Goal: Task Accomplishment & Management: Use online tool/utility

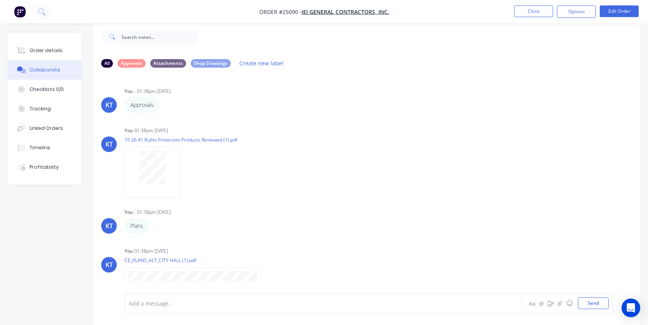
scroll to position [162, 0]
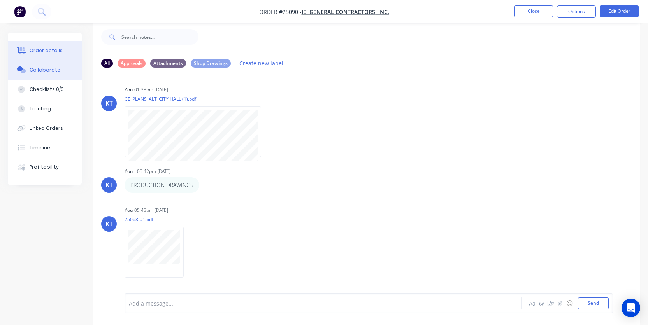
click at [51, 52] on div "Order details" at bounding box center [46, 50] width 33 height 7
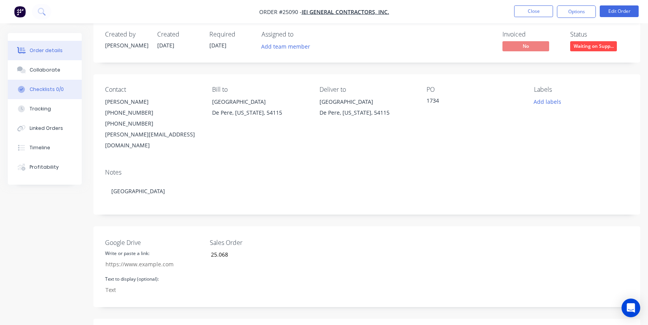
click at [39, 96] on button "Checklists 0/0" at bounding box center [45, 89] width 74 height 19
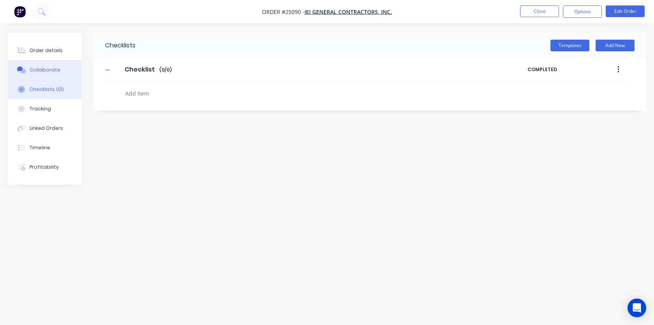
click at [44, 75] on button "Collaborate" at bounding box center [45, 69] width 74 height 19
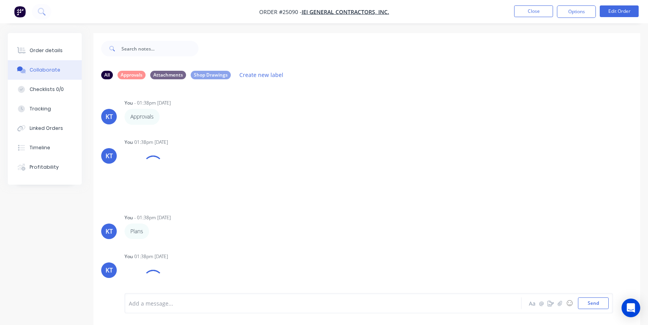
click at [144, 302] on div at bounding box center [309, 304] width 360 height 8
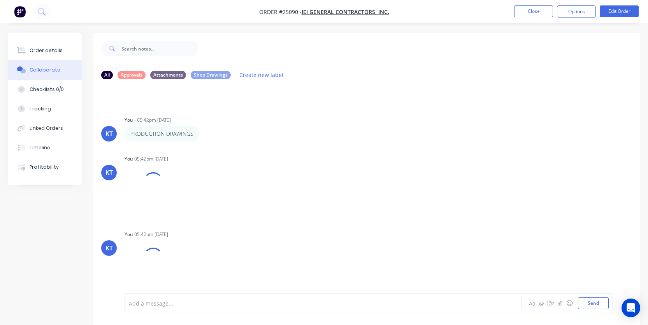
scroll to position [259, 0]
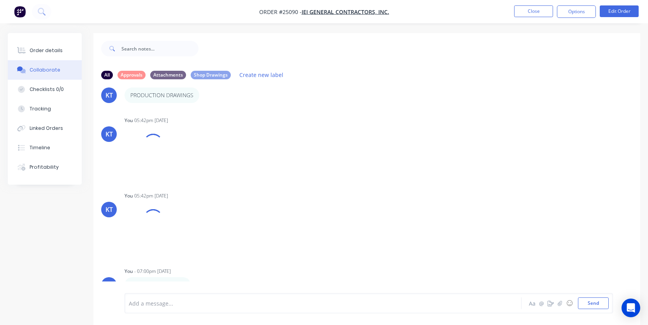
click at [185, 282] on link "[URL][DOMAIN_NAME]" at bounding box center [157, 285] width 54 height 7
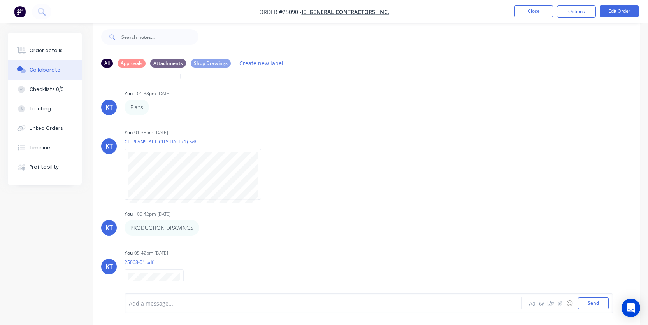
scroll to position [114, 0]
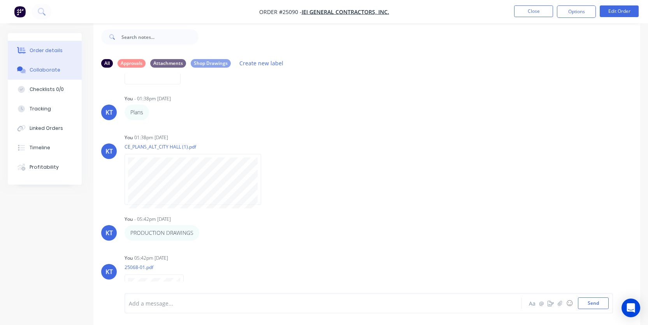
click at [35, 53] on div "Order details" at bounding box center [46, 50] width 33 height 7
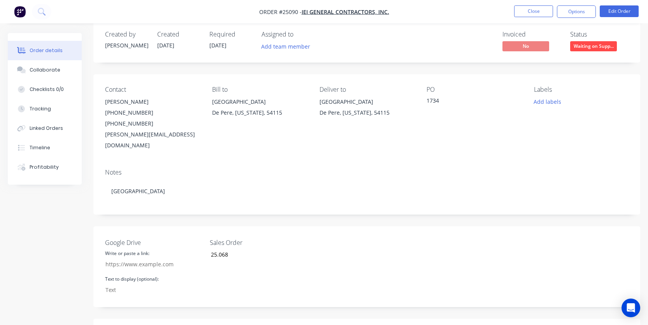
scroll to position [262, 0]
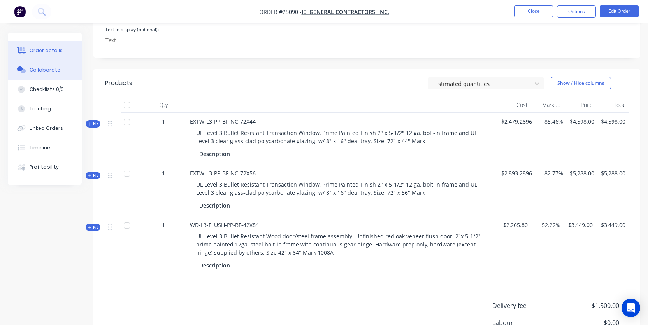
click at [57, 71] on div "Collaborate" at bounding box center [45, 70] width 31 height 7
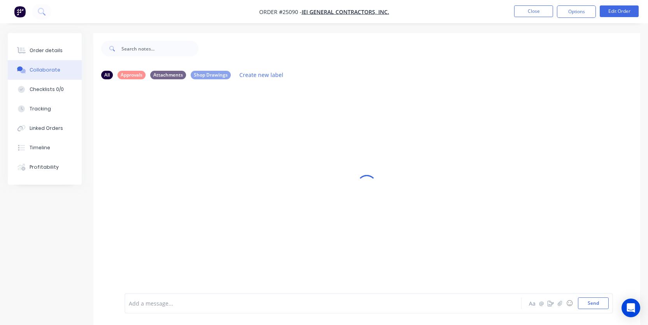
scroll to position [12, 0]
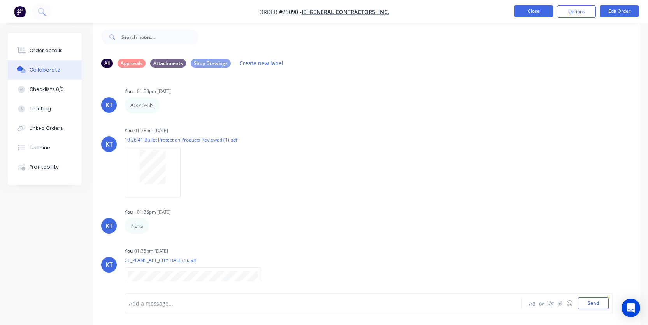
click at [535, 16] on button "Close" at bounding box center [533, 11] width 39 height 12
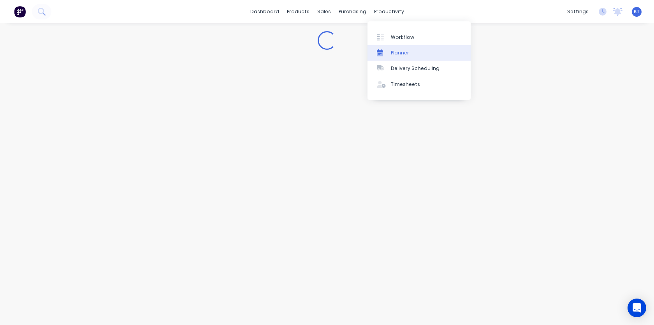
click at [399, 54] on div "Planner" at bounding box center [400, 52] width 18 height 7
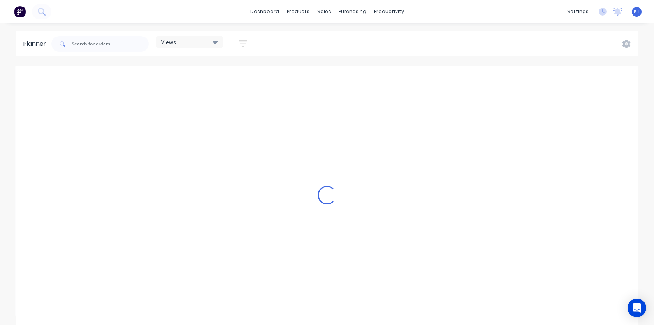
scroll to position [0, 889]
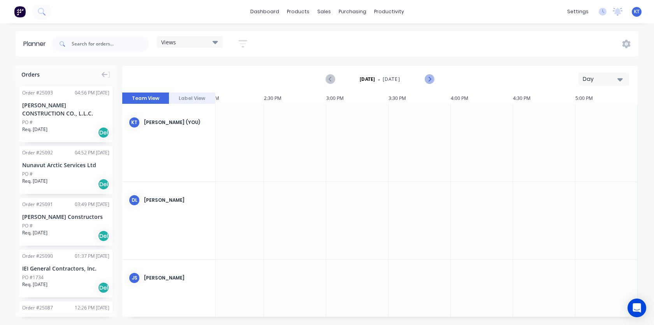
click at [431, 82] on icon "Next page" at bounding box center [428, 79] width 9 height 9
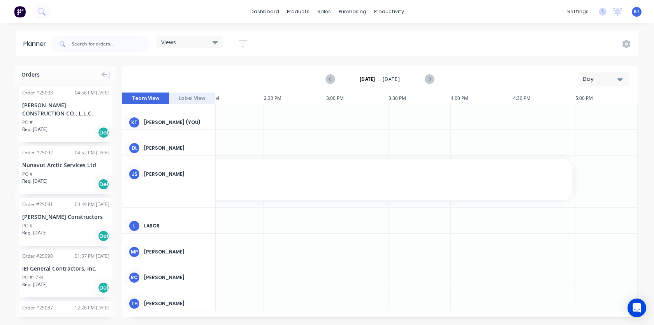
scroll to position [0, 886]
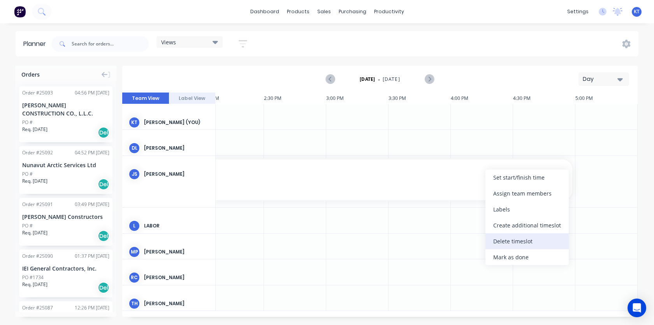
click at [530, 246] on div "Delete timeslot" at bounding box center [526, 242] width 83 height 16
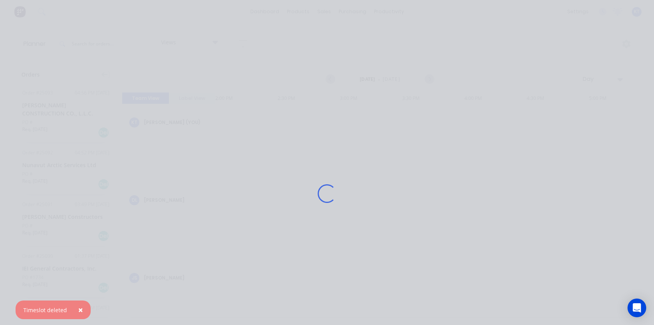
scroll to position [0, 889]
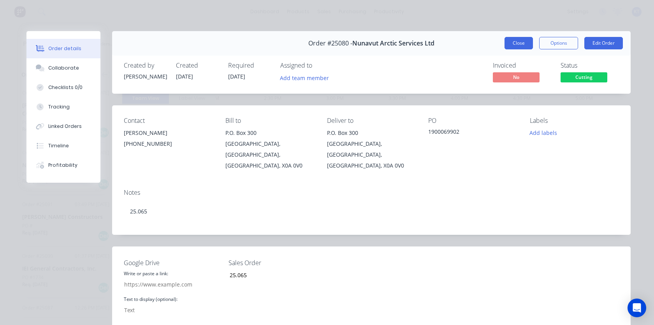
click at [512, 44] on button "Close" at bounding box center [518, 43] width 28 height 12
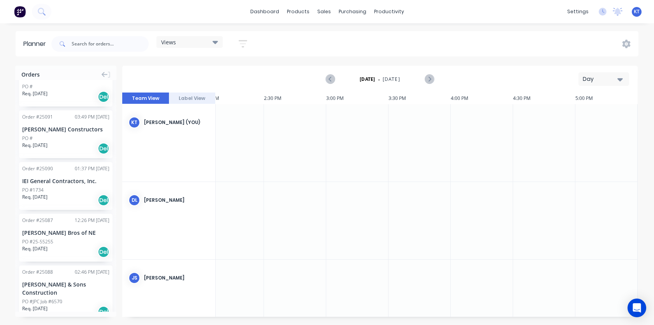
scroll to position [5, 889]
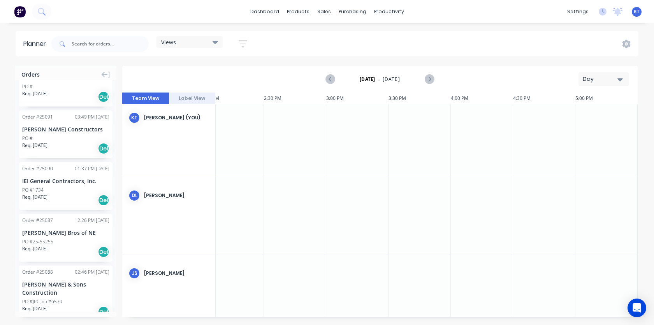
click at [194, 96] on button "Label View" at bounding box center [192, 99] width 47 height 12
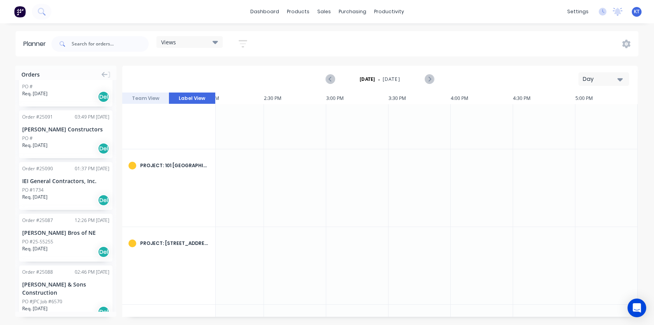
scroll to position [105, 889]
click at [162, 258] on div "Project: [STREET_ADDRESS][PERSON_NAME]" at bounding box center [168, 248] width 93 height 33
click at [132, 248] on div at bounding box center [132, 249] width 8 height 8
click at [172, 190] on div "Project: 101 [GEOGRAPHIC_DATA]" at bounding box center [168, 194] width 93 height 78
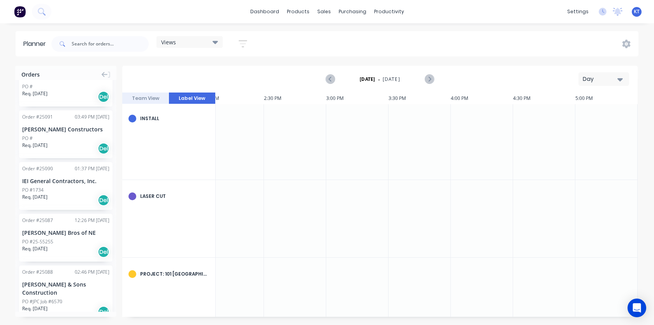
scroll to position [0, 889]
click at [151, 102] on button "Team View" at bounding box center [145, 99] width 47 height 12
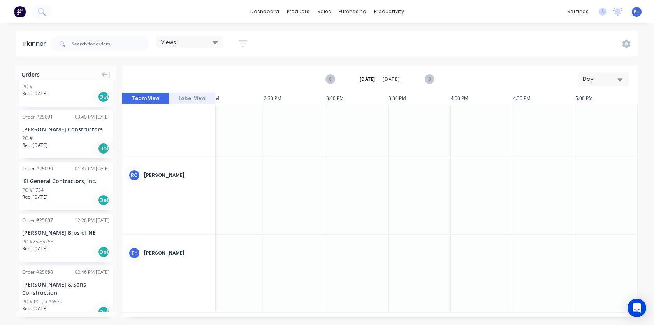
scroll to position [341, 889]
click at [56, 189] on div "PO #1734" at bounding box center [65, 190] width 87 height 7
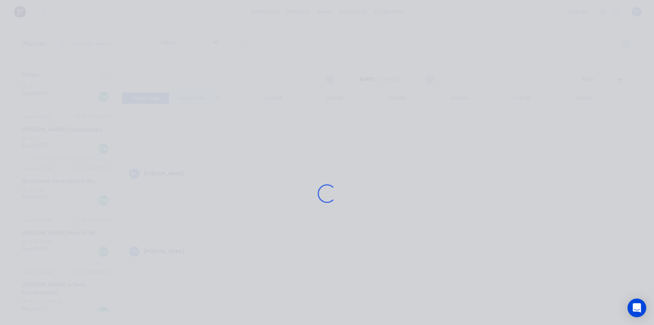
scroll to position [335, 889]
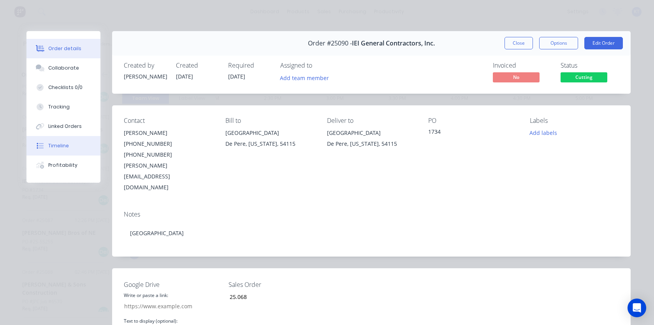
click at [54, 152] on button "Timeline" at bounding box center [63, 145] width 74 height 19
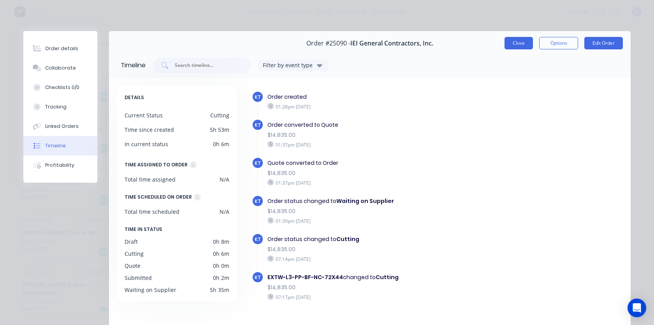
click at [518, 47] on button "Close" at bounding box center [518, 43] width 28 height 12
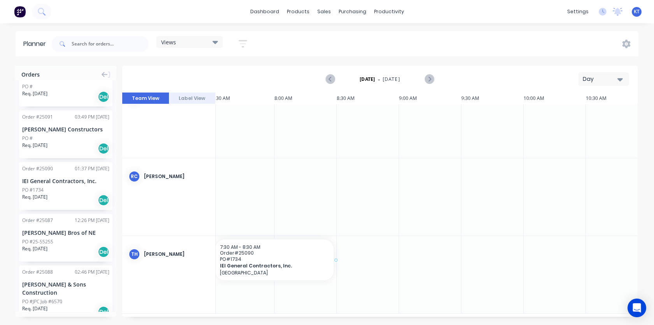
scroll to position [335, 64]
drag, startPoint x: 65, startPoint y: 190, endPoint x: 252, endPoint y: 242, distance: 194.0
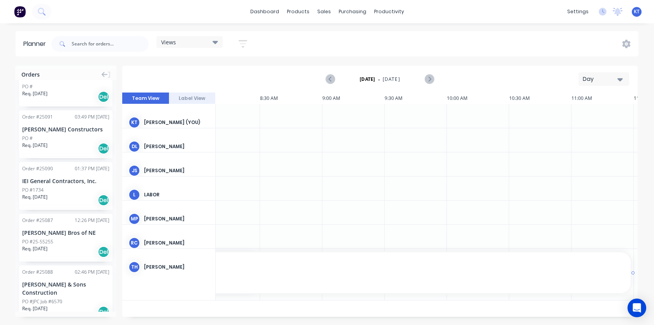
scroll to position [0, 144]
drag, startPoint x: 401, startPoint y: 272, endPoint x: 612, endPoint y: 272, distance: 211.3
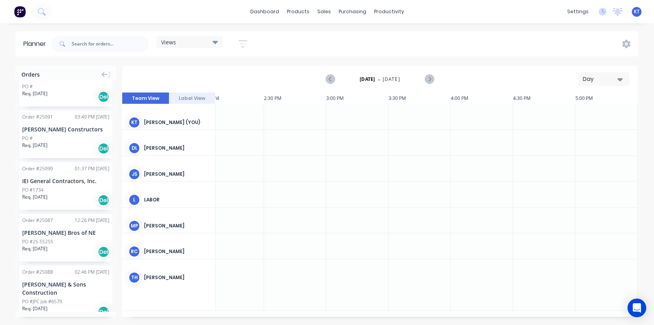
scroll to position [0, 875]
drag, startPoint x: 250, startPoint y: 247, endPoint x: 478, endPoint y: 244, distance: 228.1
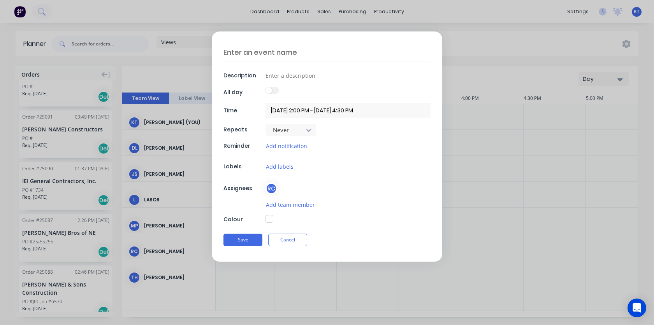
type textarea "x"
drag, startPoint x: 270, startPoint y: 236, endPoint x: 280, endPoint y: 237, distance: 10.1
click at [271, 237] on button "Cancel" at bounding box center [287, 240] width 39 height 12
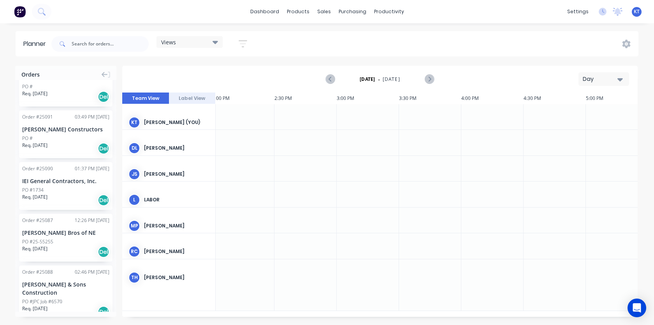
click at [284, 237] on div at bounding box center [305, 246] width 62 height 25
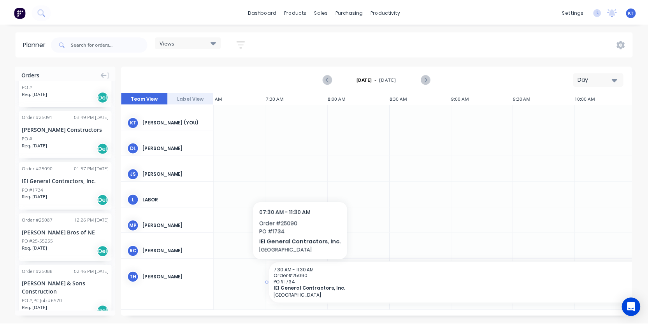
scroll to position [0, 5]
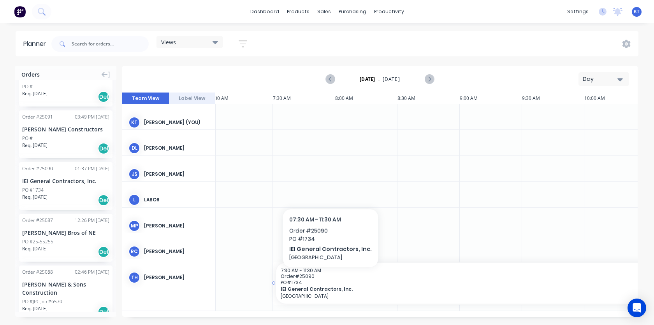
click at [327, 280] on span "PO # 1734" at bounding box center [522, 283] width 483 height 6
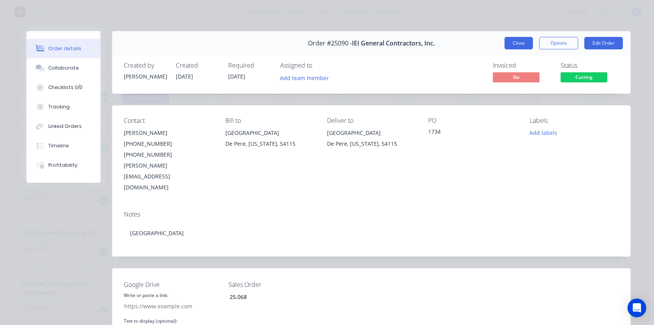
click at [512, 41] on button "Close" at bounding box center [518, 43] width 28 height 12
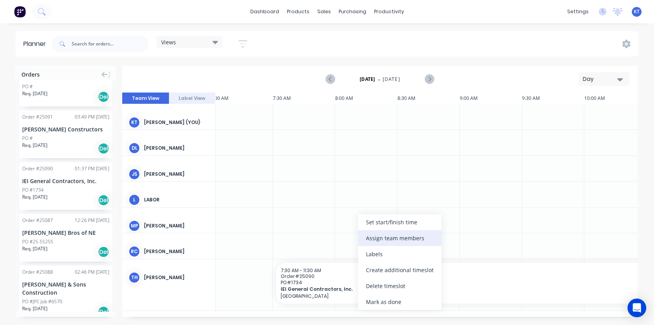
click at [394, 242] on div "Assign team members" at bounding box center [399, 238] width 83 height 16
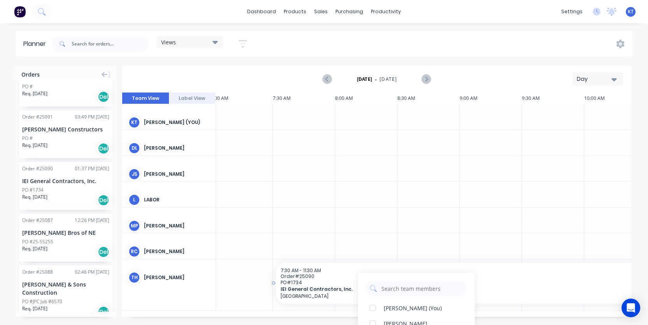
scroll to position [72, 0]
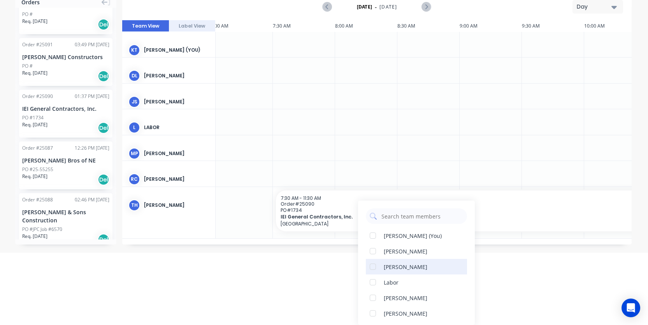
click at [371, 268] on div at bounding box center [373, 267] width 16 height 16
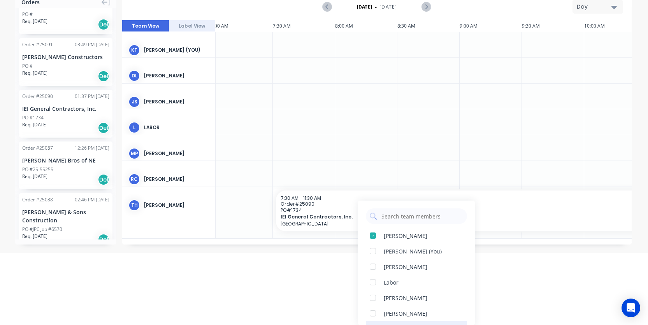
scroll to position [19, 0]
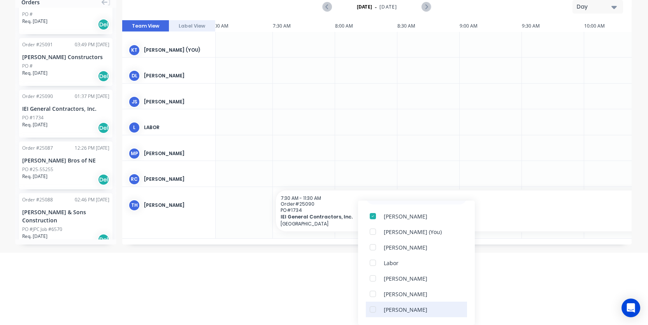
click at [372, 312] on div at bounding box center [373, 310] width 16 height 16
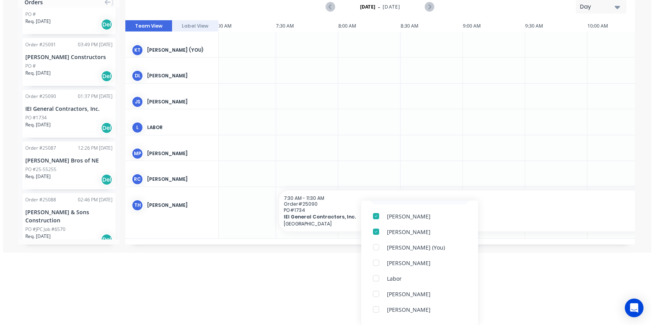
scroll to position [0, 0]
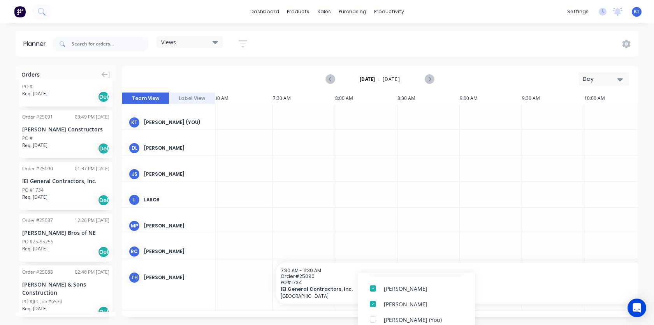
click at [306, 276] on html "dashboard products sales purchasing productivity dashboard products Product Cat…" at bounding box center [327, 162] width 654 height 325
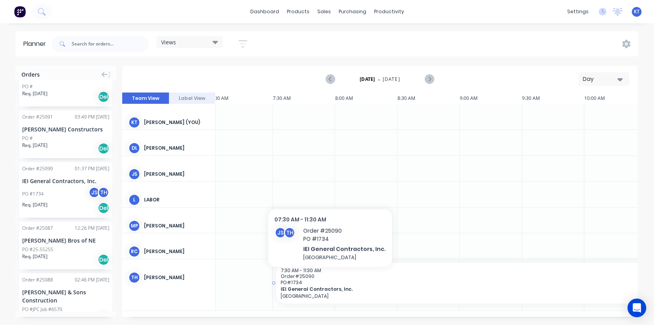
click at [327, 280] on span "PO # 1734" at bounding box center [522, 283] width 483 height 6
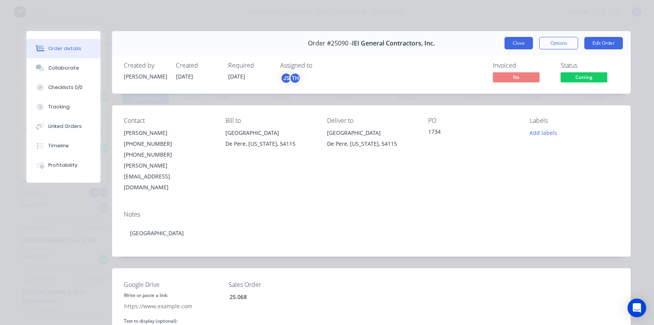
click at [507, 48] on button "Close" at bounding box center [518, 43] width 28 height 12
